Goal: Contribute content: Add original content to the website for others to see

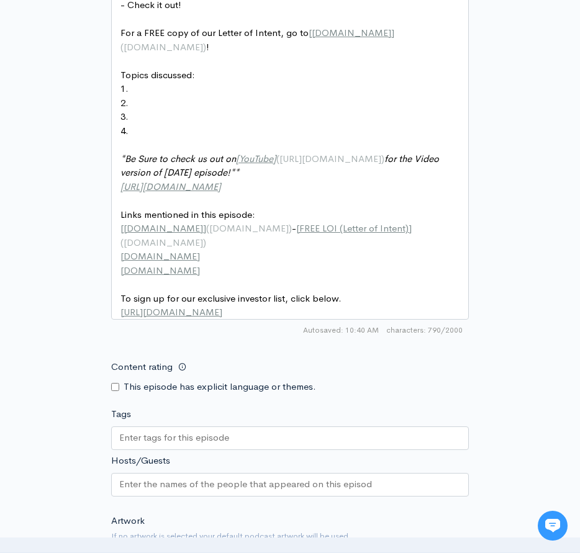
type input "C:\fakepath\186 ZC CA.png"
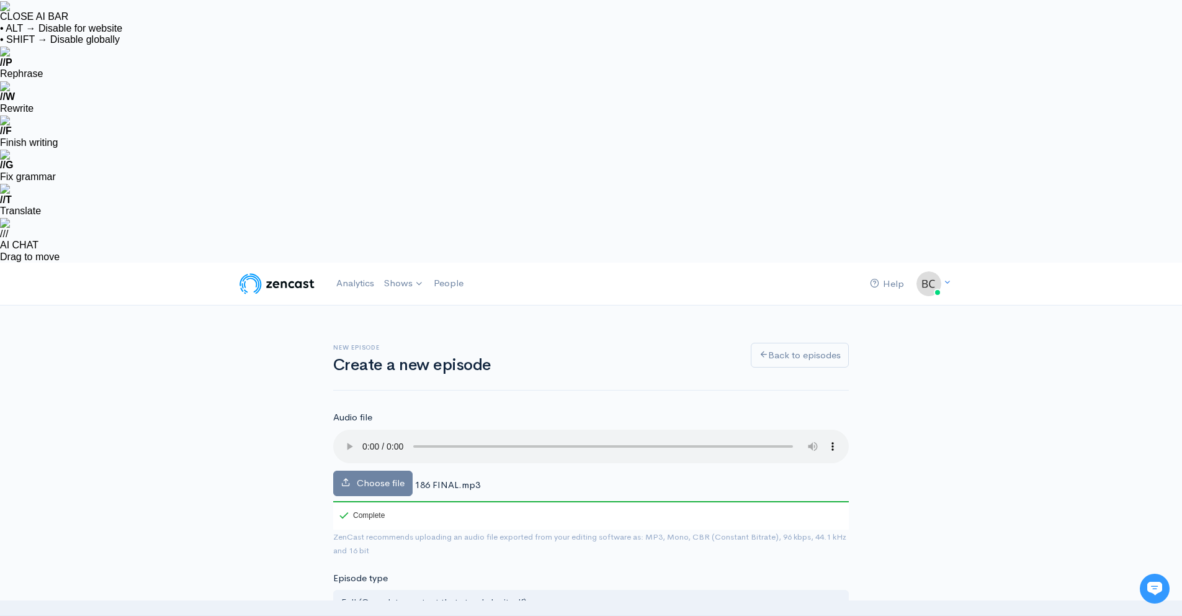
paste input "Top 5 Rookie Mistakes in CRE (And How to Avoid Getting Burned)"
type input "Top 5 Rookie Mistakes in CRE (And How to Avoid Getting Burned)"
type input "top-5-rookie-mistakes-in-cre-and-how-to-avoid-getting-burned"
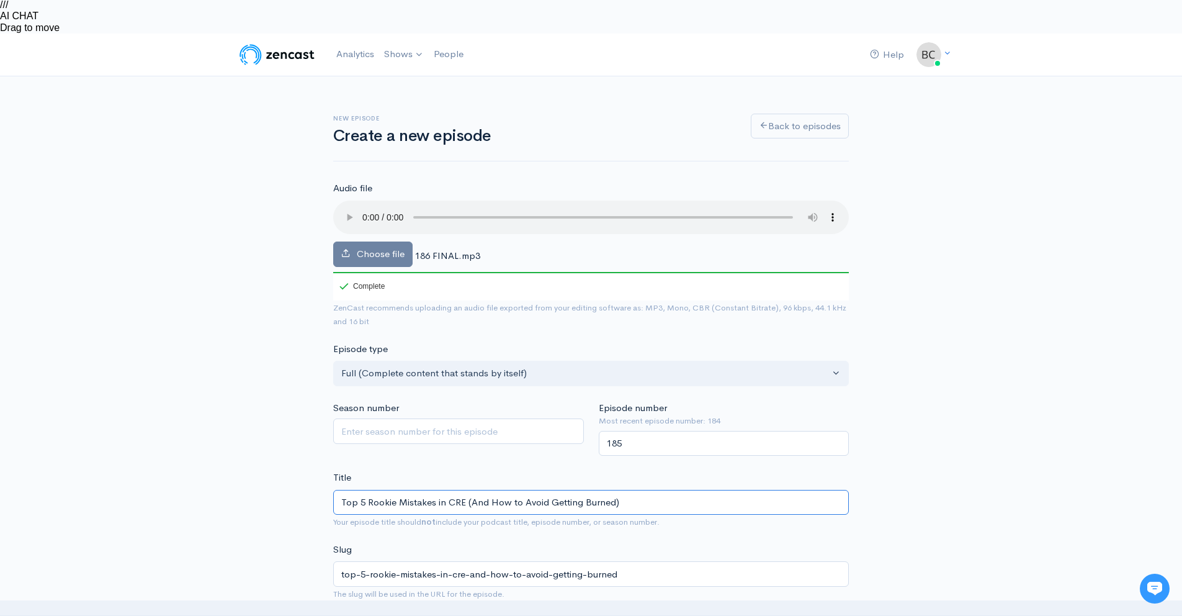
type input "Top 5 Rookie Mistakes in CRE (And How to Avoid Getting Burned)"
drag, startPoint x: 408, startPoint y: 395, endPoint x: 396, endPoint y: 361, distance: 36.3
paste textarea "Criterion dives into the top five rookie mistakes in commercial real estate inv…"
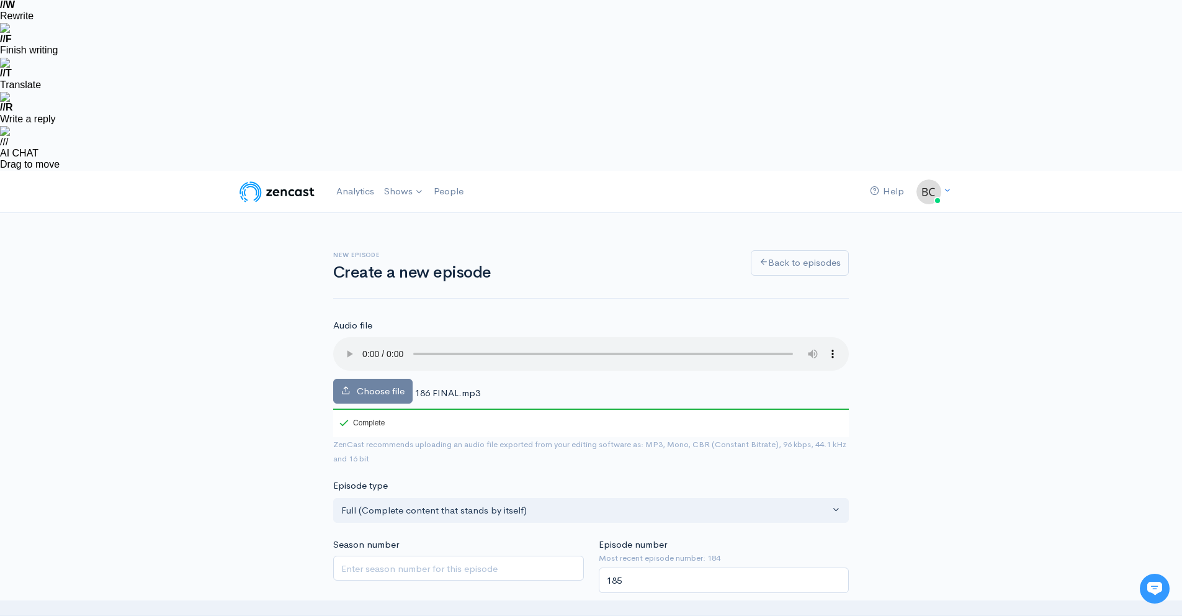
drag, startPoint x: 462, startPoint y: 396, endPoint x: 686, endPoint y: 381, distance: 224.5
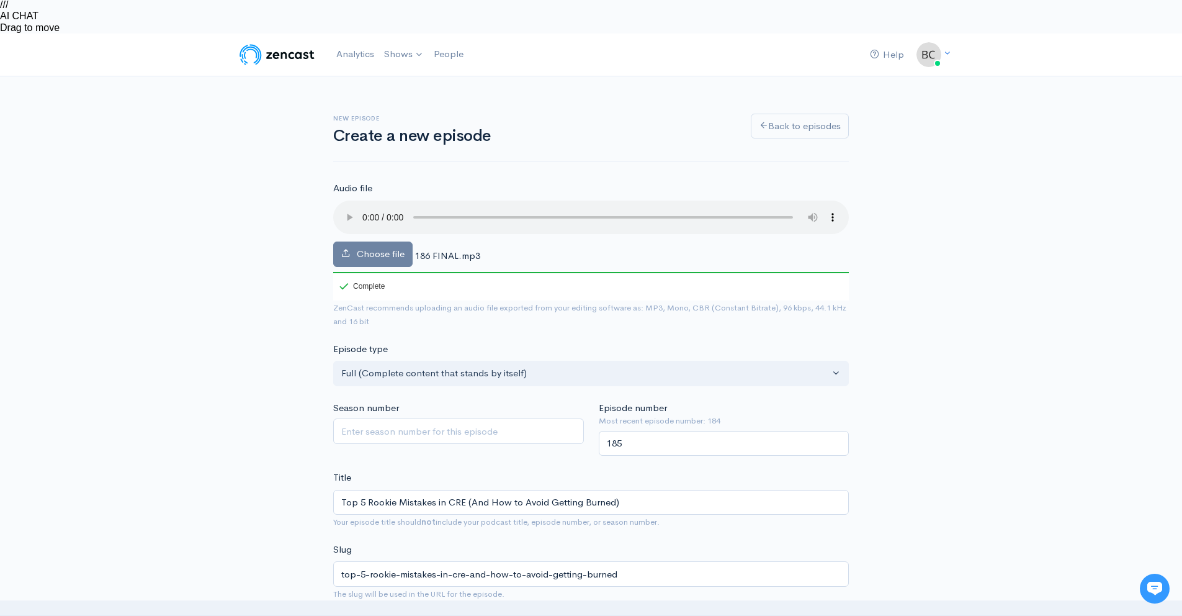
type textarea "Criterion dives into the top five rookie mistakes in commercial real estate inv…"
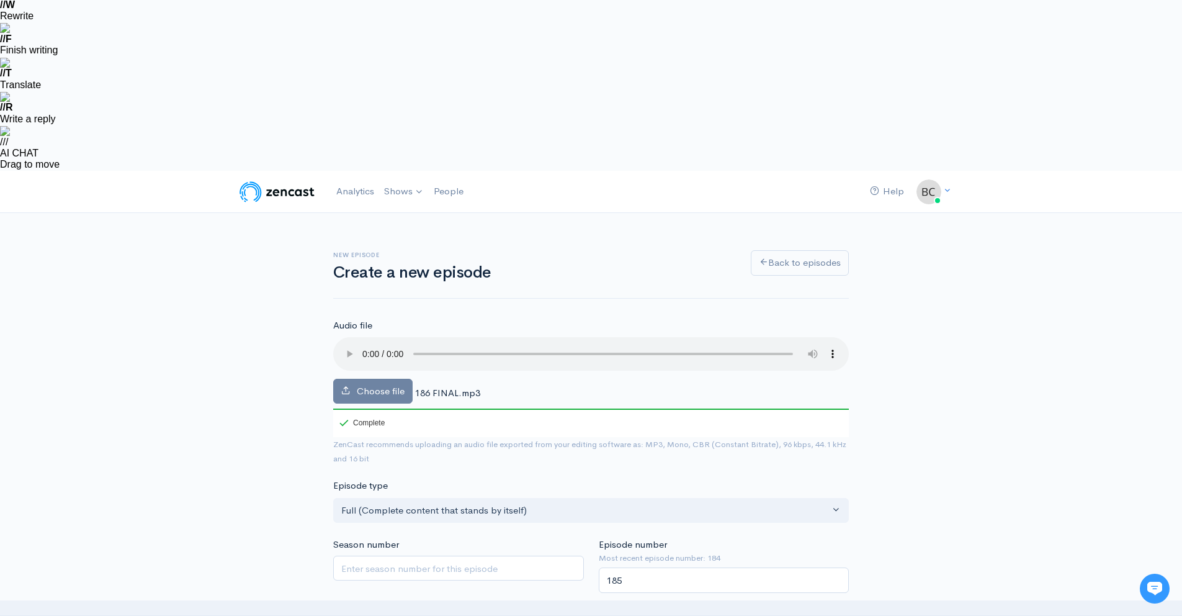
drag, startPoint x: 363, startPoint y: 468, endPoint x: 312, endPoint y: 468, distance: 50.9
paste input "[URL][DOMAIN_NAME]"
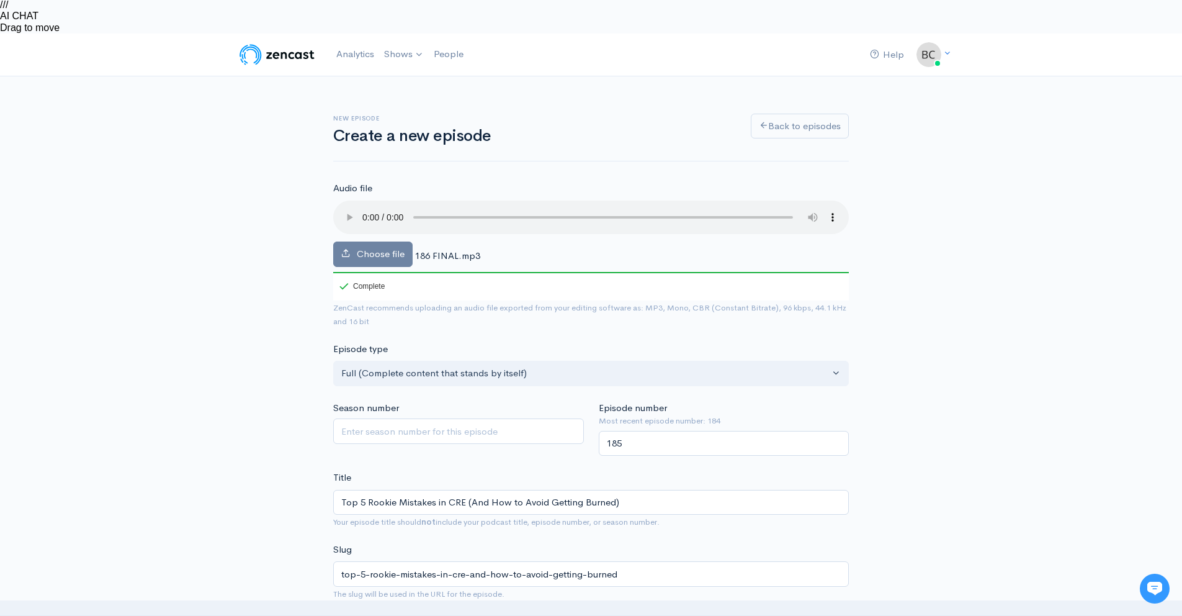
type input "[URL][DOMAIN_NAME]"
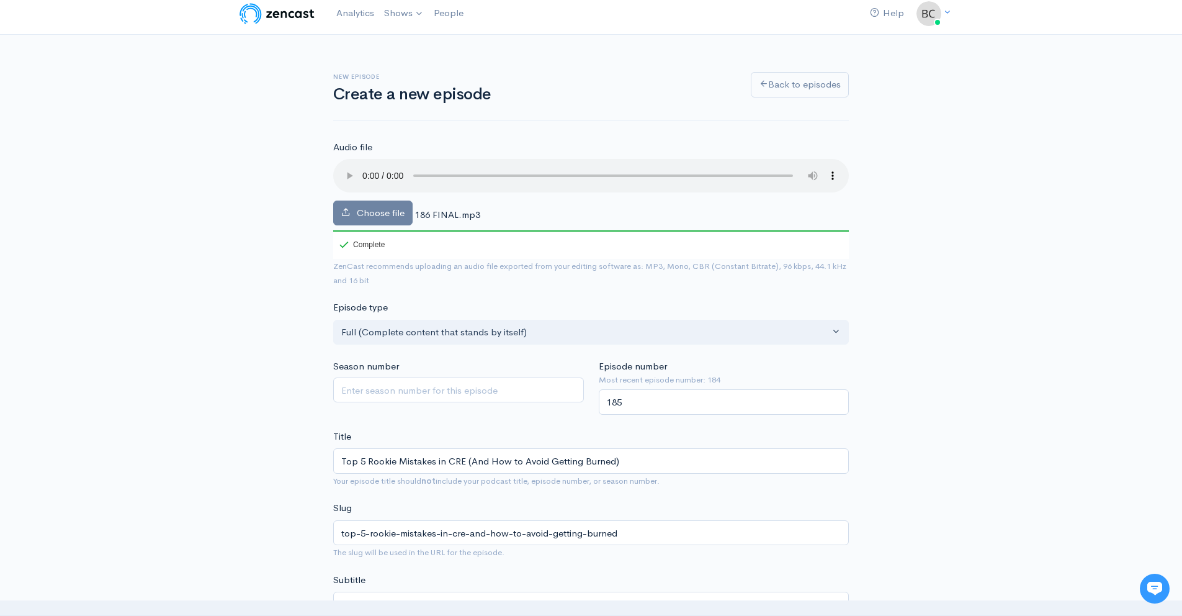
scroll to position [418, 0]
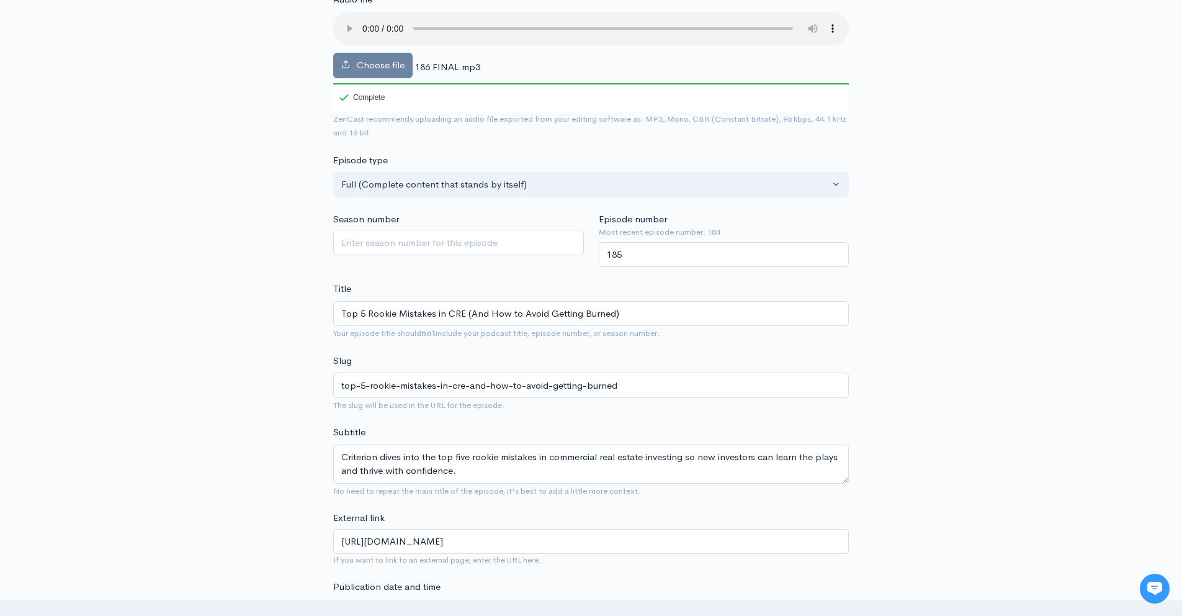
type textarea "A LIVE REVIEW of The Criterion Fund's latest investment opportunity! This offer…"
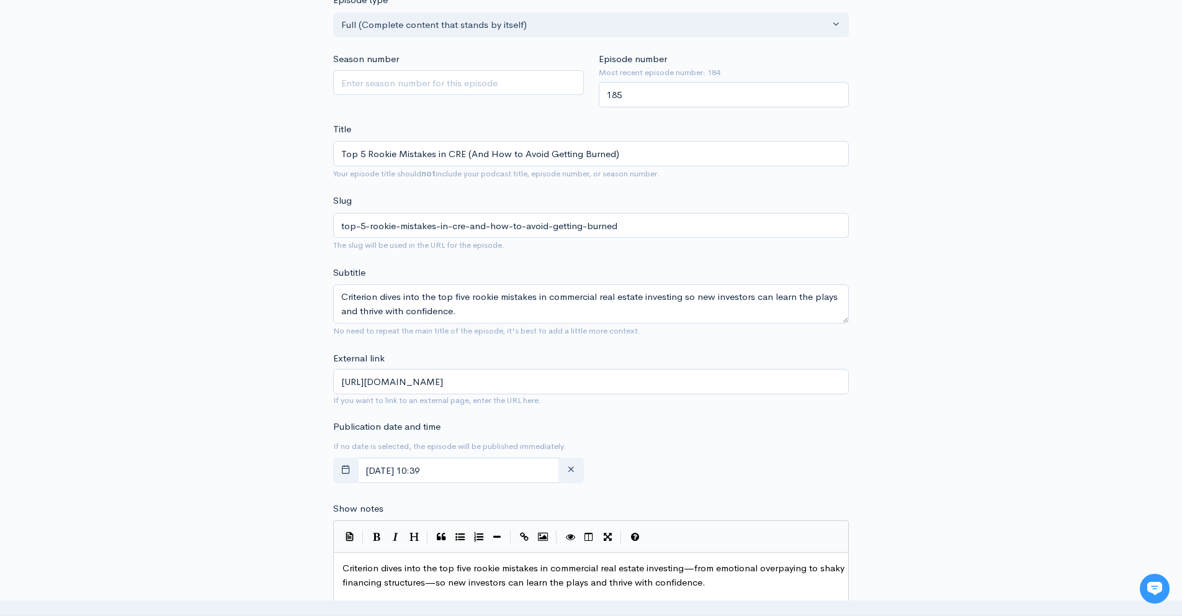
scroll to position [865, 0]
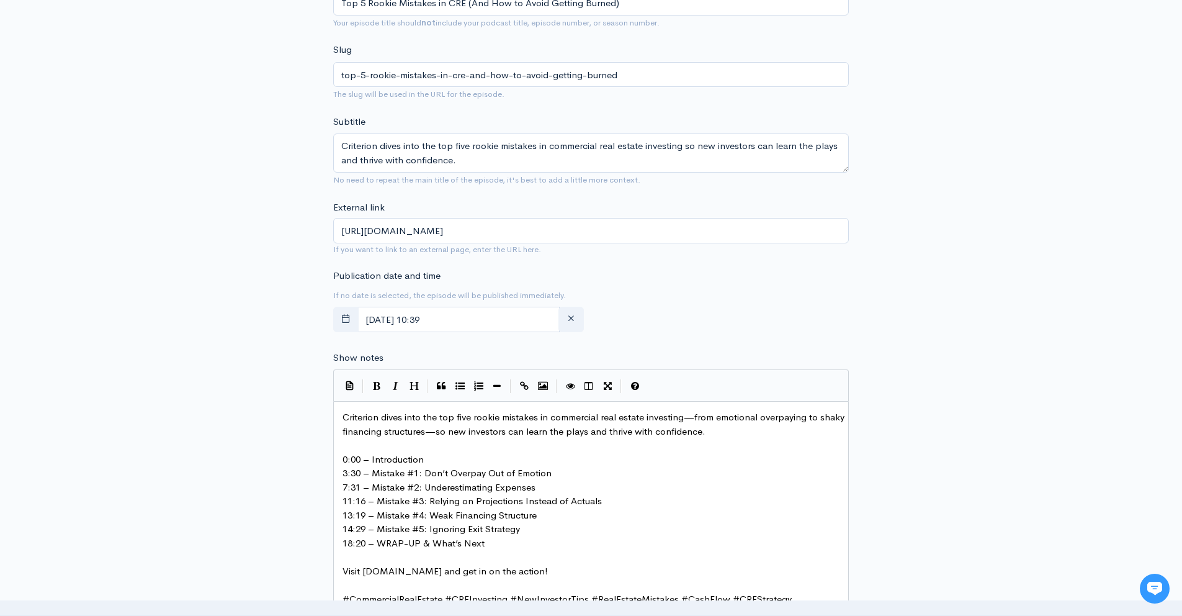
checkbox input "true"
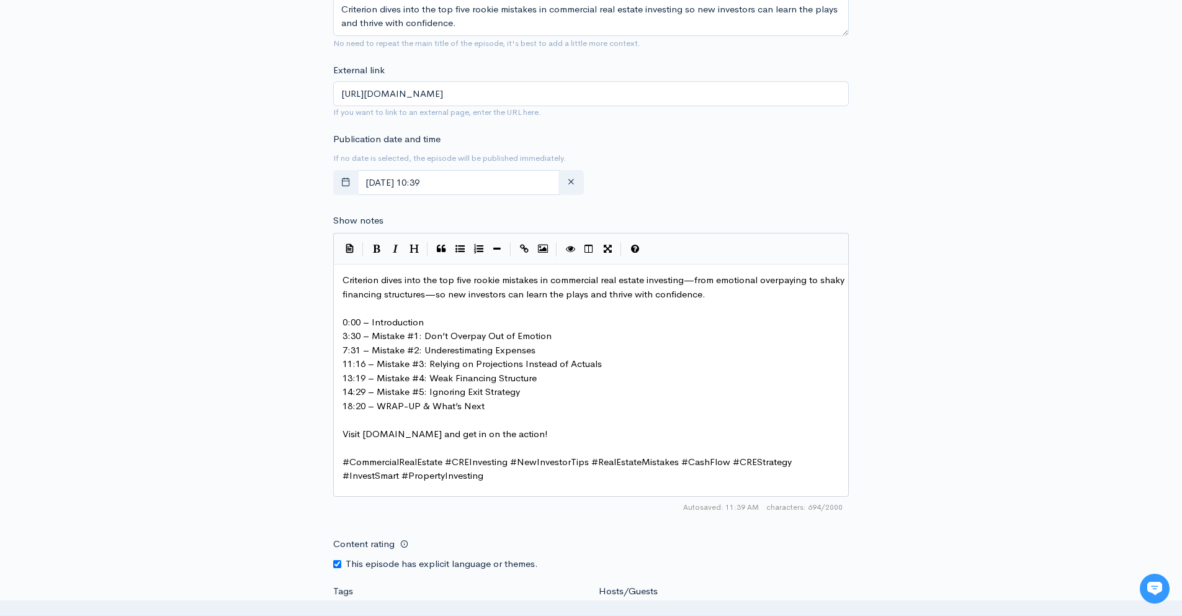
paste input "text"
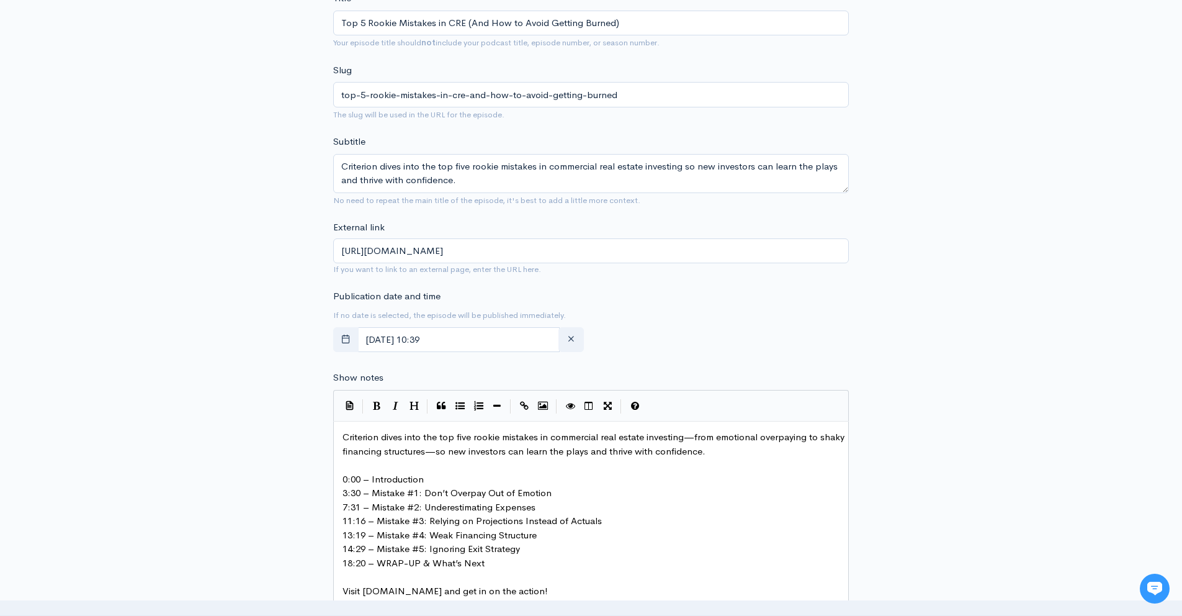
scroll to position [927, 0]
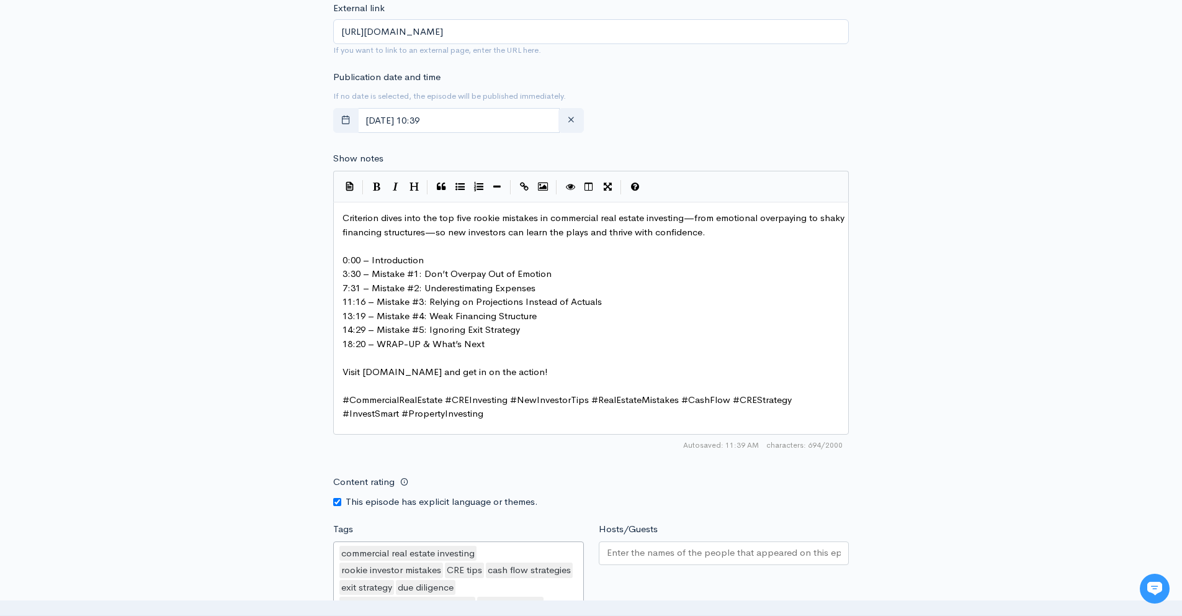
click at [449, 552] on div "commercial real estate mistakes" at bounding box center [407, 604] width 136 height 16
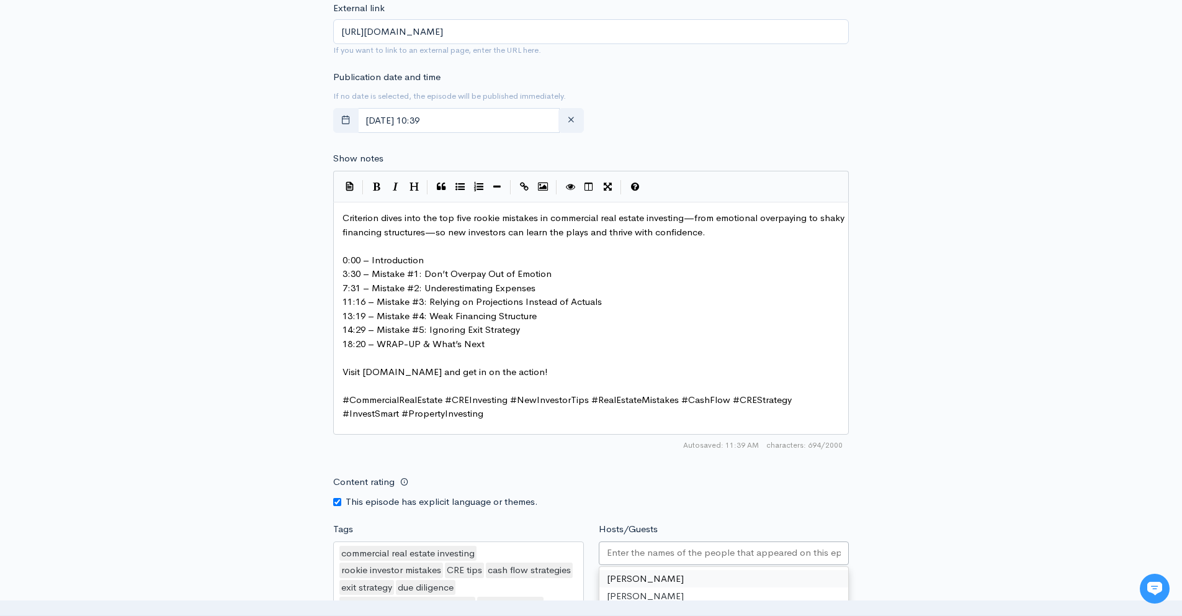
click at [579, 545] on input "Hosts/Guests" at bounding box center [724, 552] width 235 height 14
click at [579, 469] on div "Content rating This episode has explicit language or themes." at bounding box center [591, 488] width 531 height 39
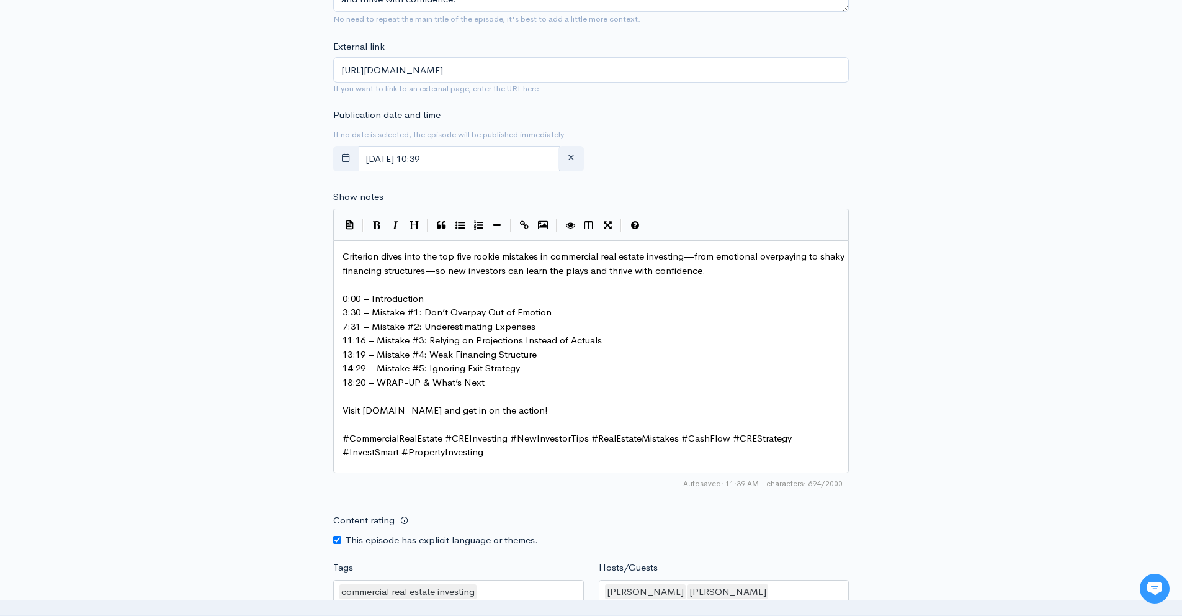
scroll to position [1168, 0]
